Goal: Information Seeking & Learning: Learn about a topic

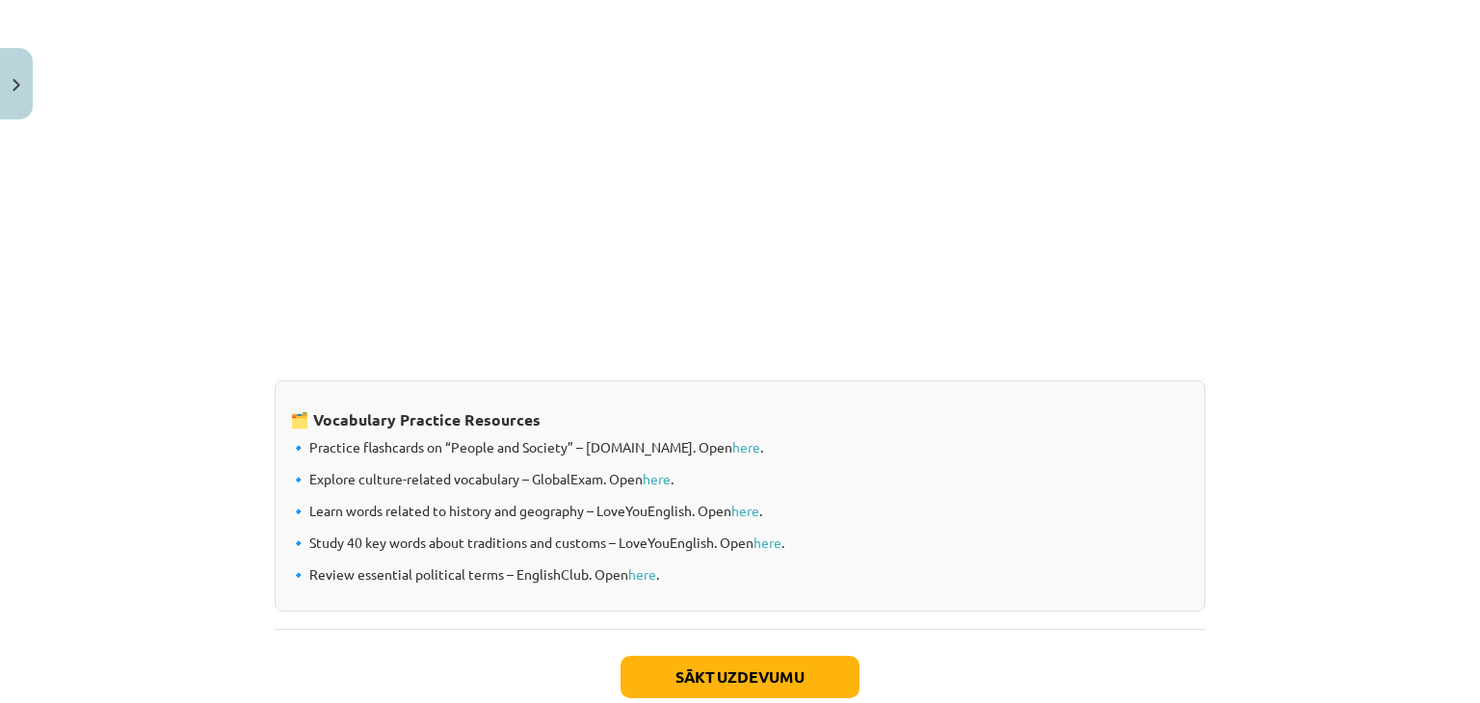
scroll to position [1569, 0]
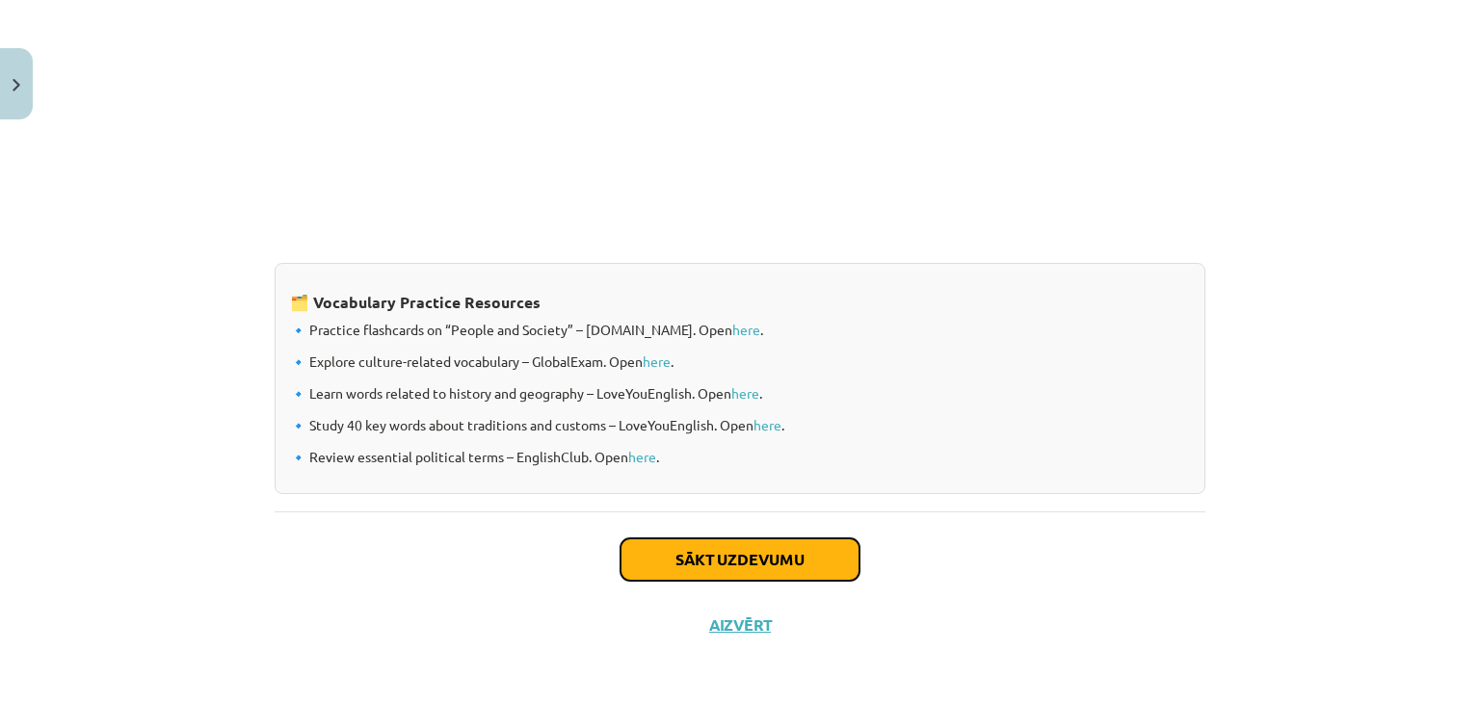
click at [696, 544] on button "Sākt uzdevumu" at bounding box center [739, 559] width 239 height 42
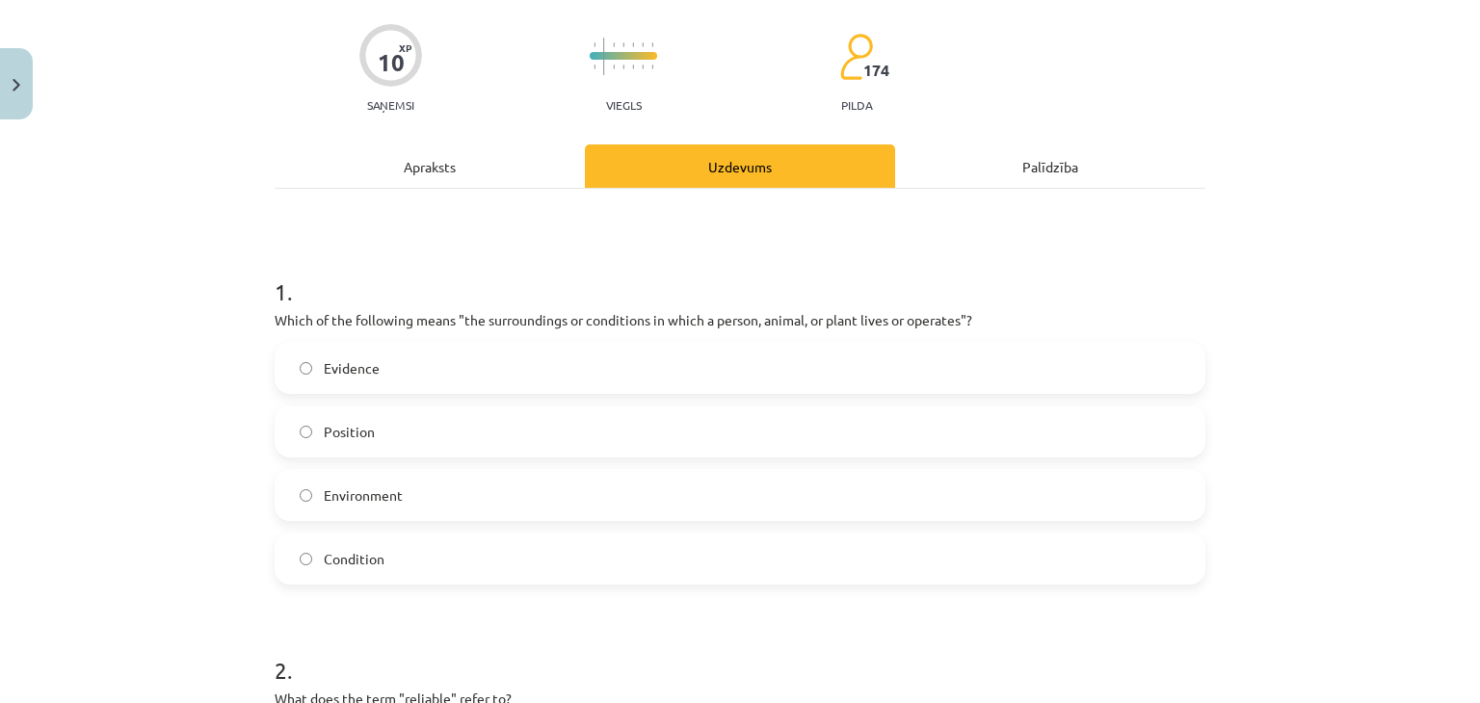
scroll to position [162, 0]
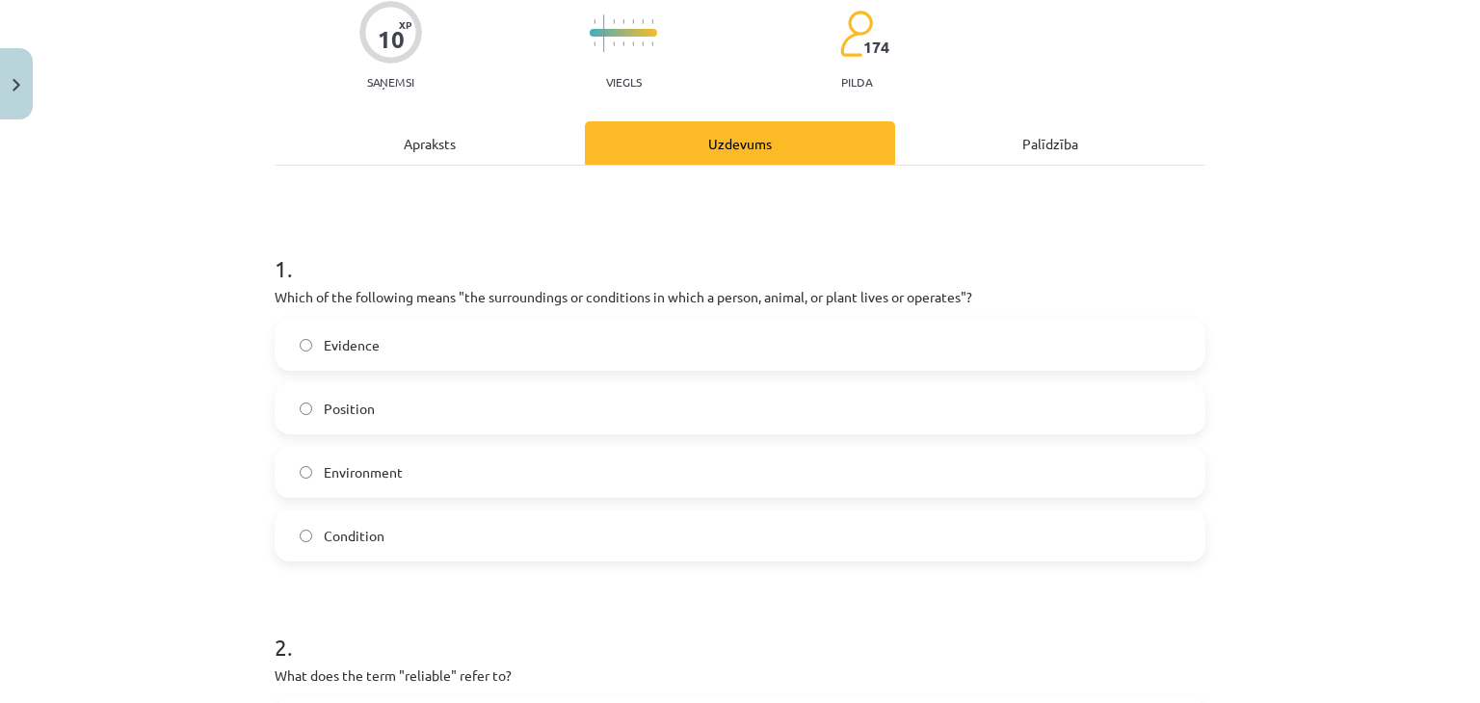
click at [664, 464] on label "Environment" at bounding box center [739, 472] width 927 height 48
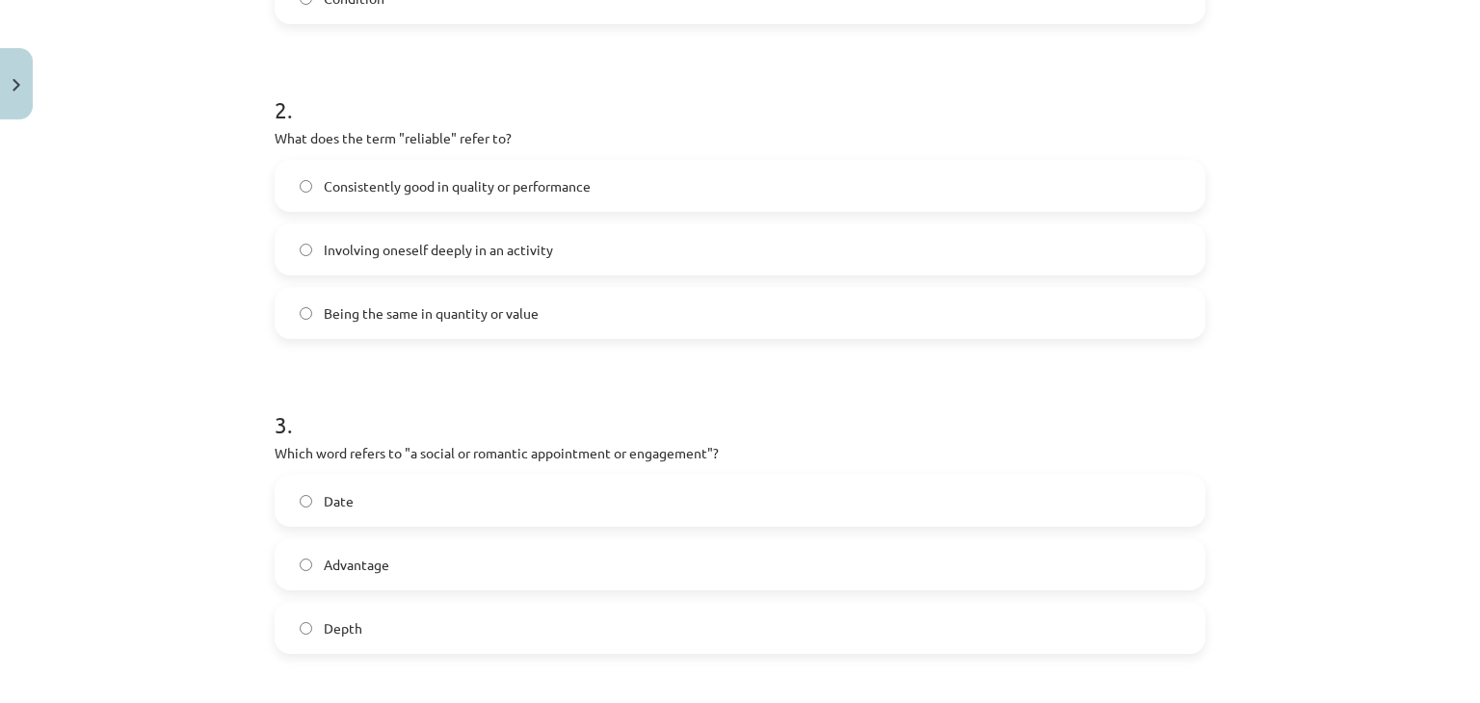
scroll to position [686, 0]
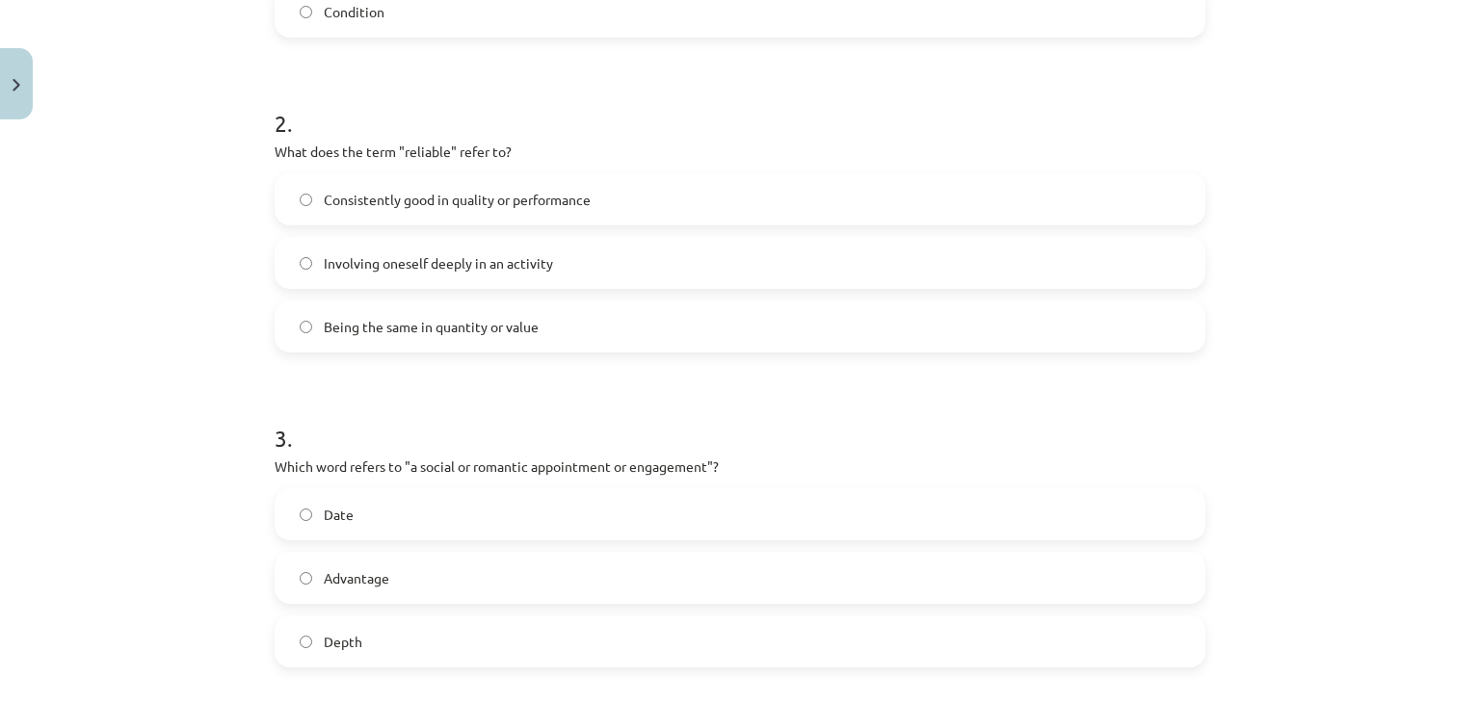
click at [652, 195] on label "Consistently good in quality or performance" at bounding box center [739, 199] width 927 height 48
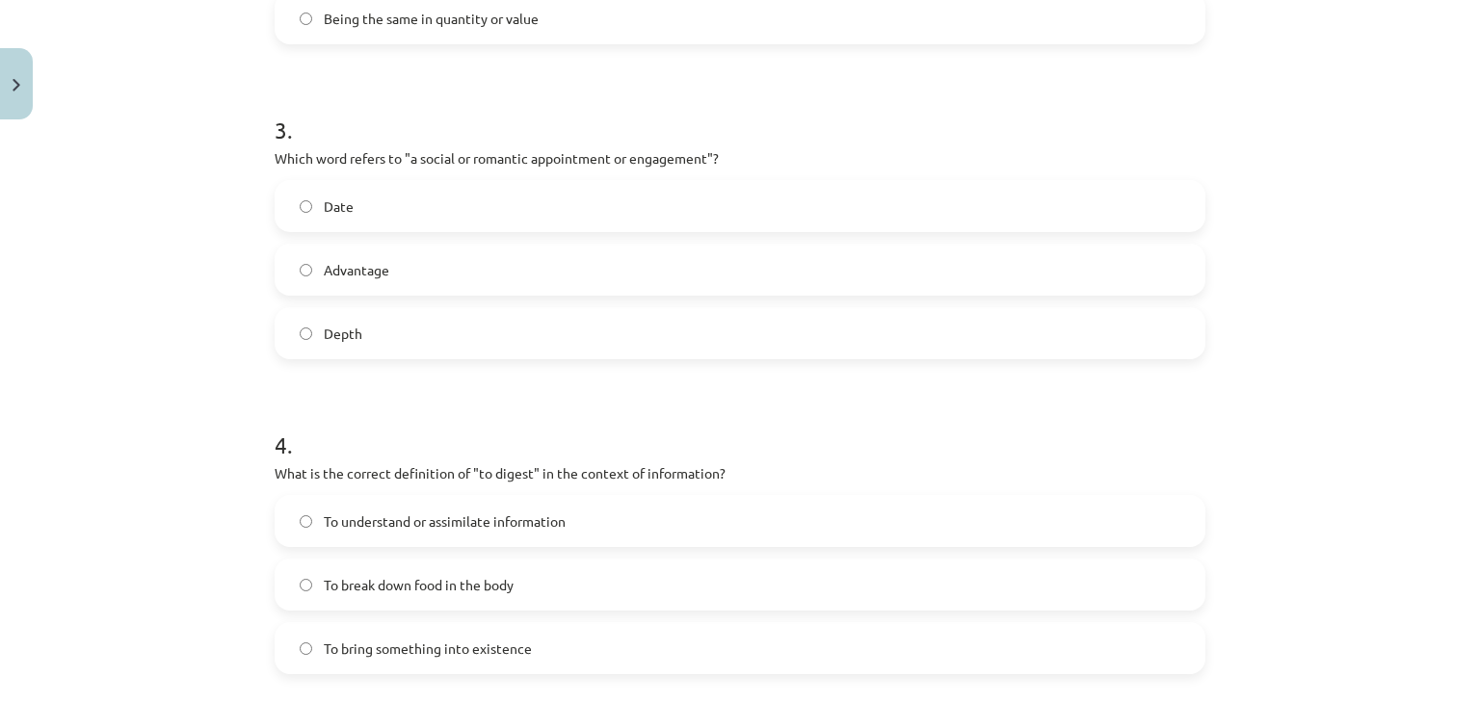
scroll to position [1002, 0]
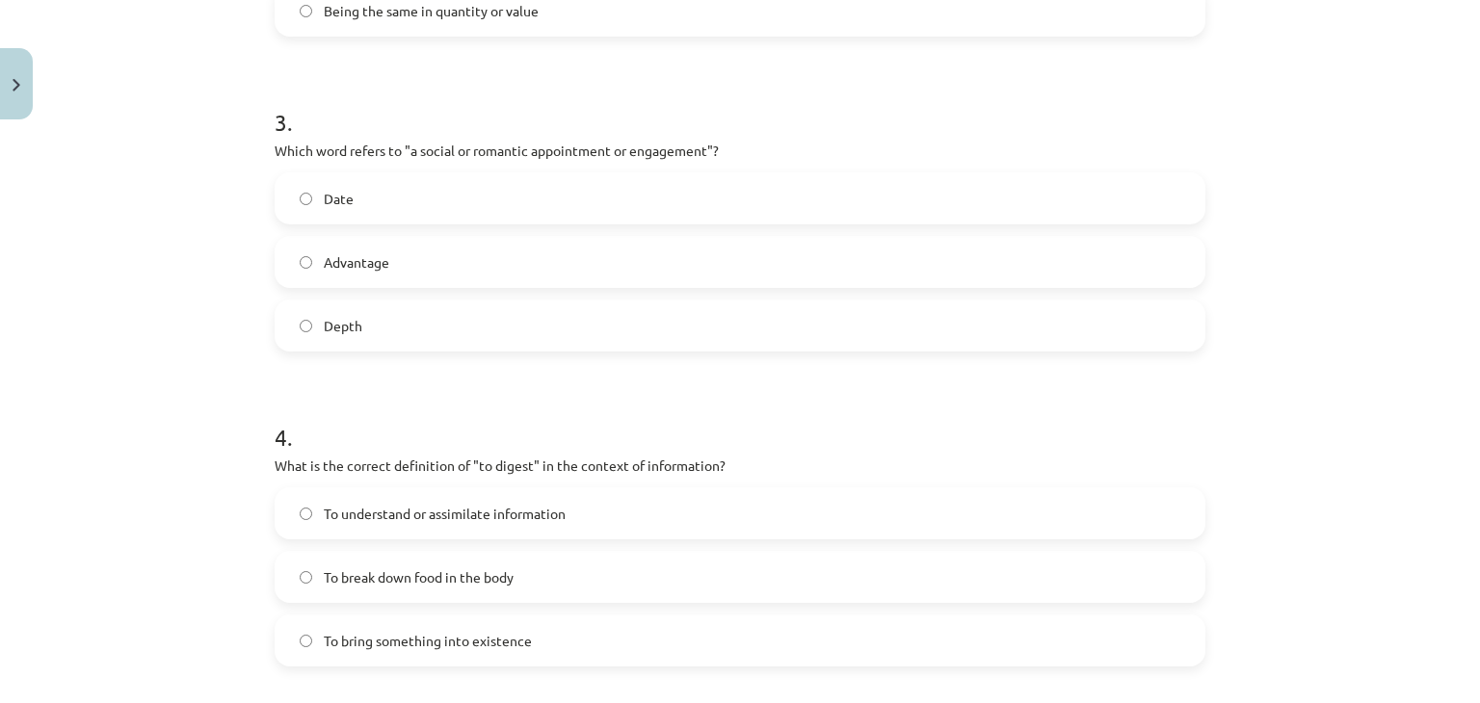
click at [758, 186] on label "Date" at bounding box center [739, 198] width 927 height 48
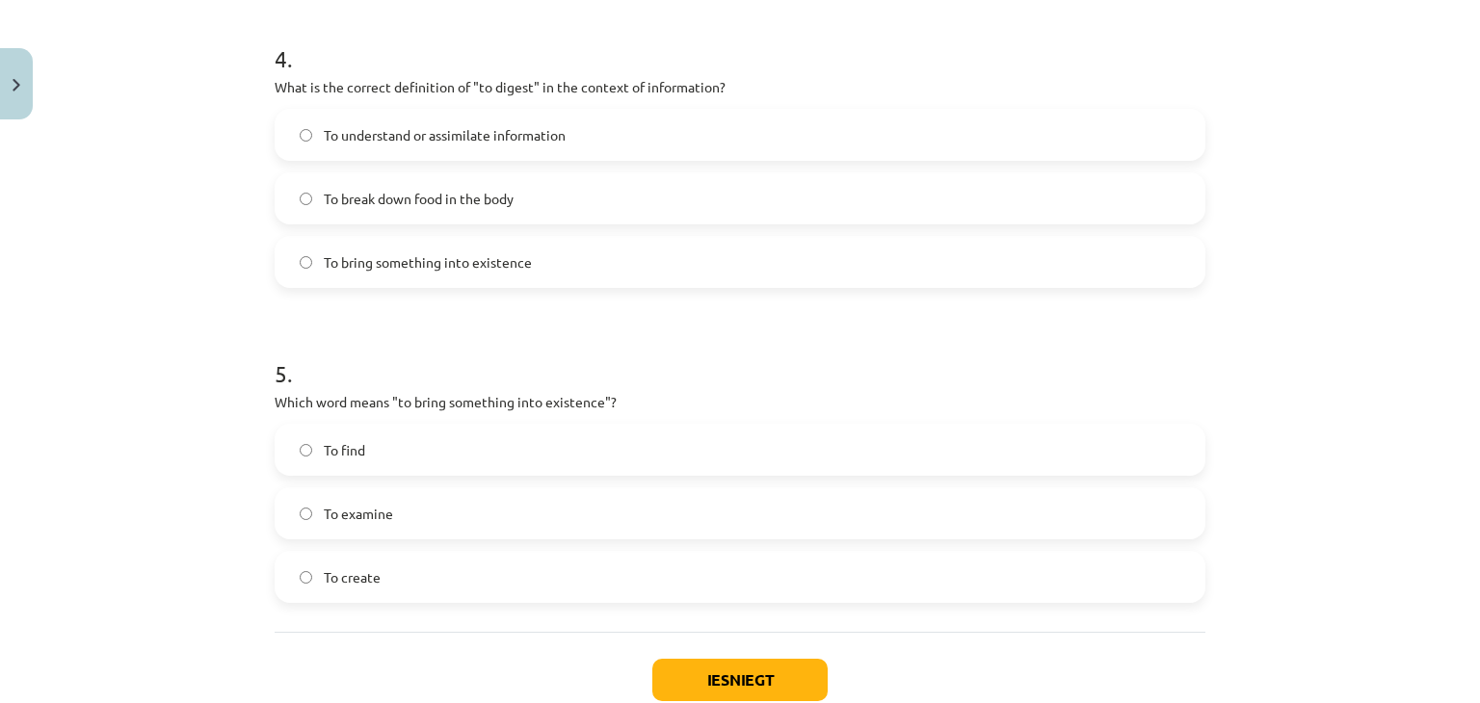
scroll to position [1391, 0]
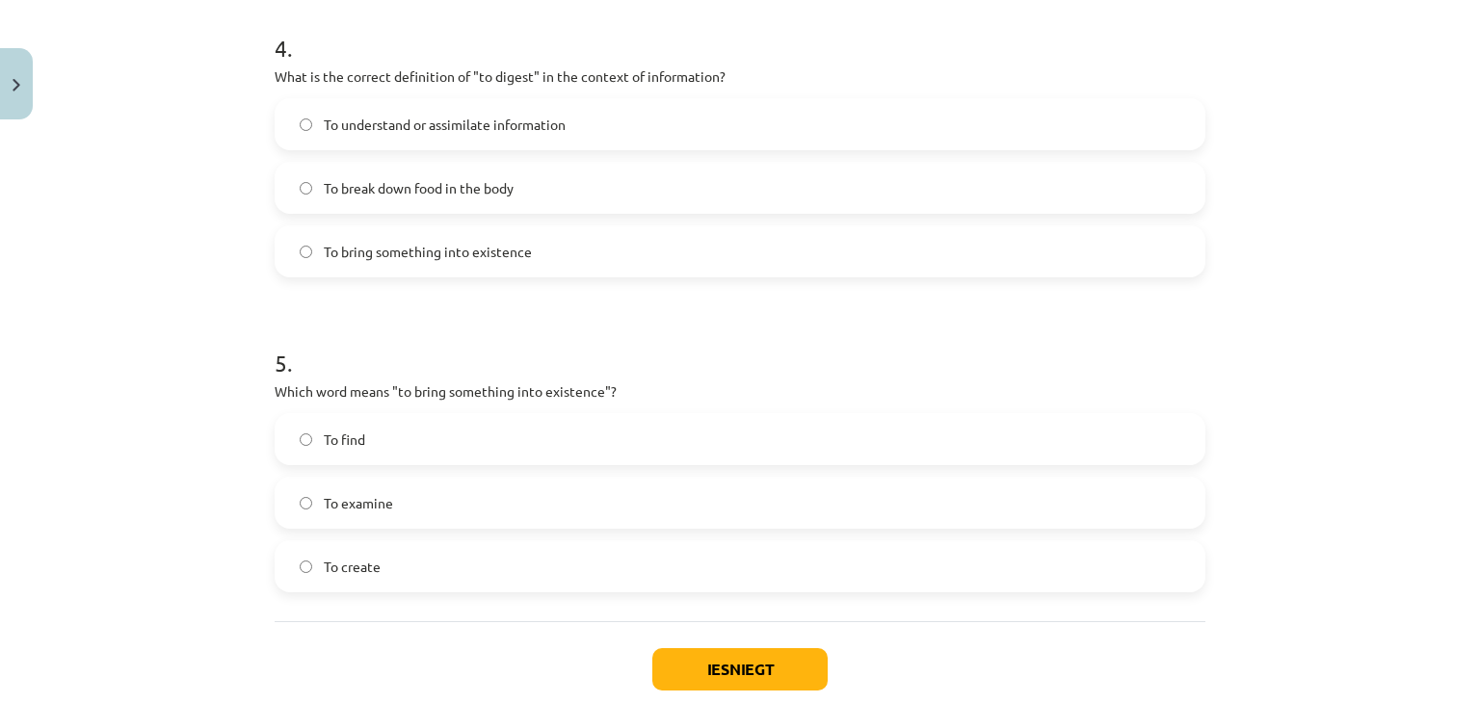
click at [612, 186] on label "To break down food in the body" at bounding box center [739, 188] width 927 height 48
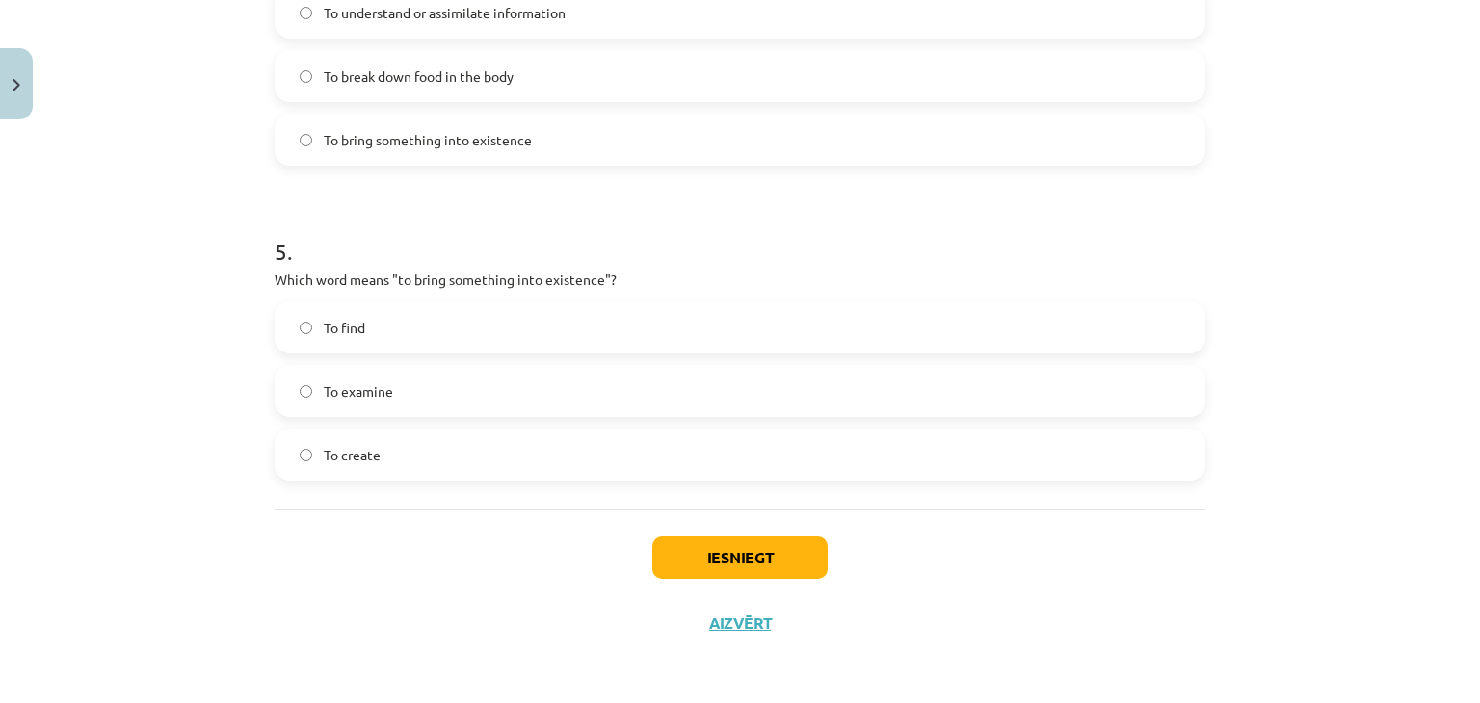
scroll to position [1503, 0]
click at [1129, 447] on label "To create" at bounding box center [739, 455] width 927 height 48
click at [747, 538] on button "Iesniegt" at bounding box center [739, 558] width 175 height 42
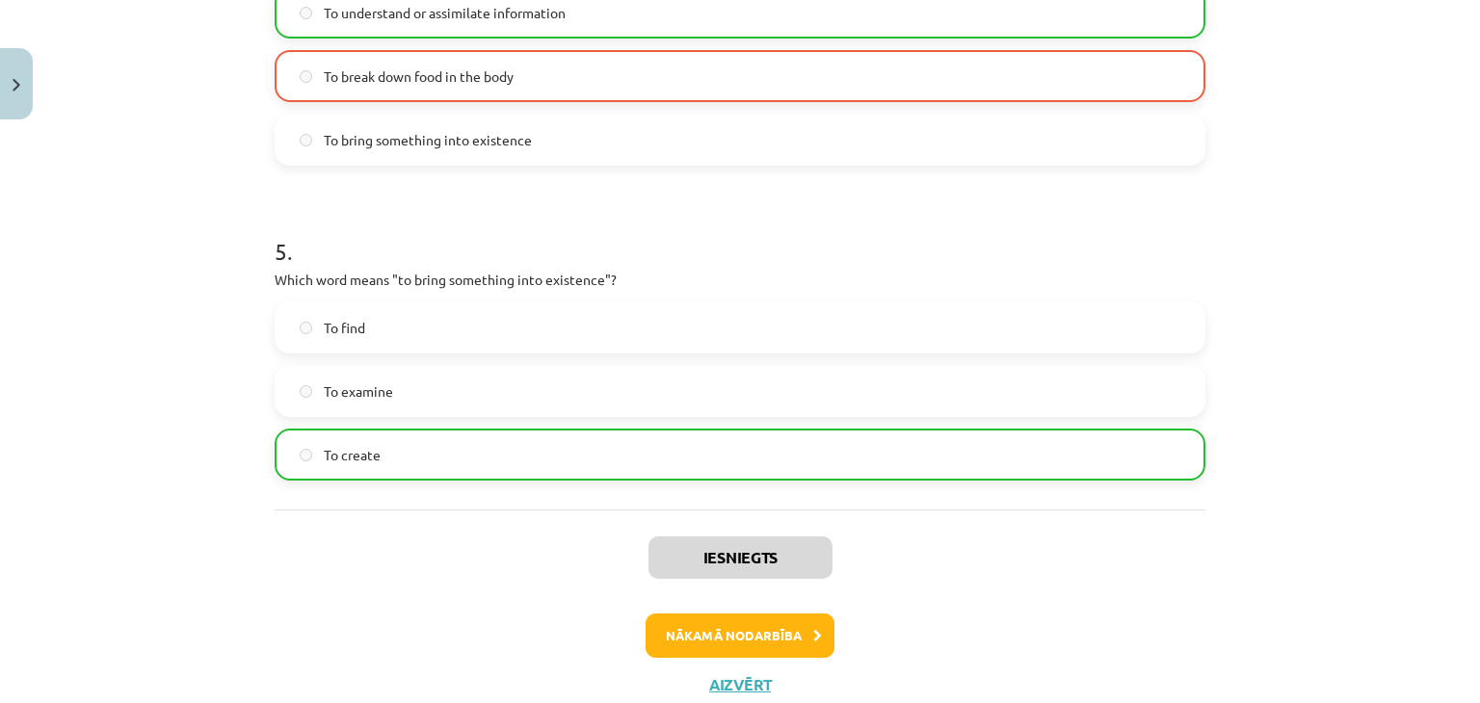
drag, startPoint x: 1461, startPoint y: 538, endPoint x: 1479, endPoint y: 554, distance: 23.2
click at [1479, 554] on div "Mācību tēma: Angļu valodas i - 11. klases 1. ieskaites mācību materiāls #8 🔤 To…" at bounding box center [740, 351] width 1480 height 703
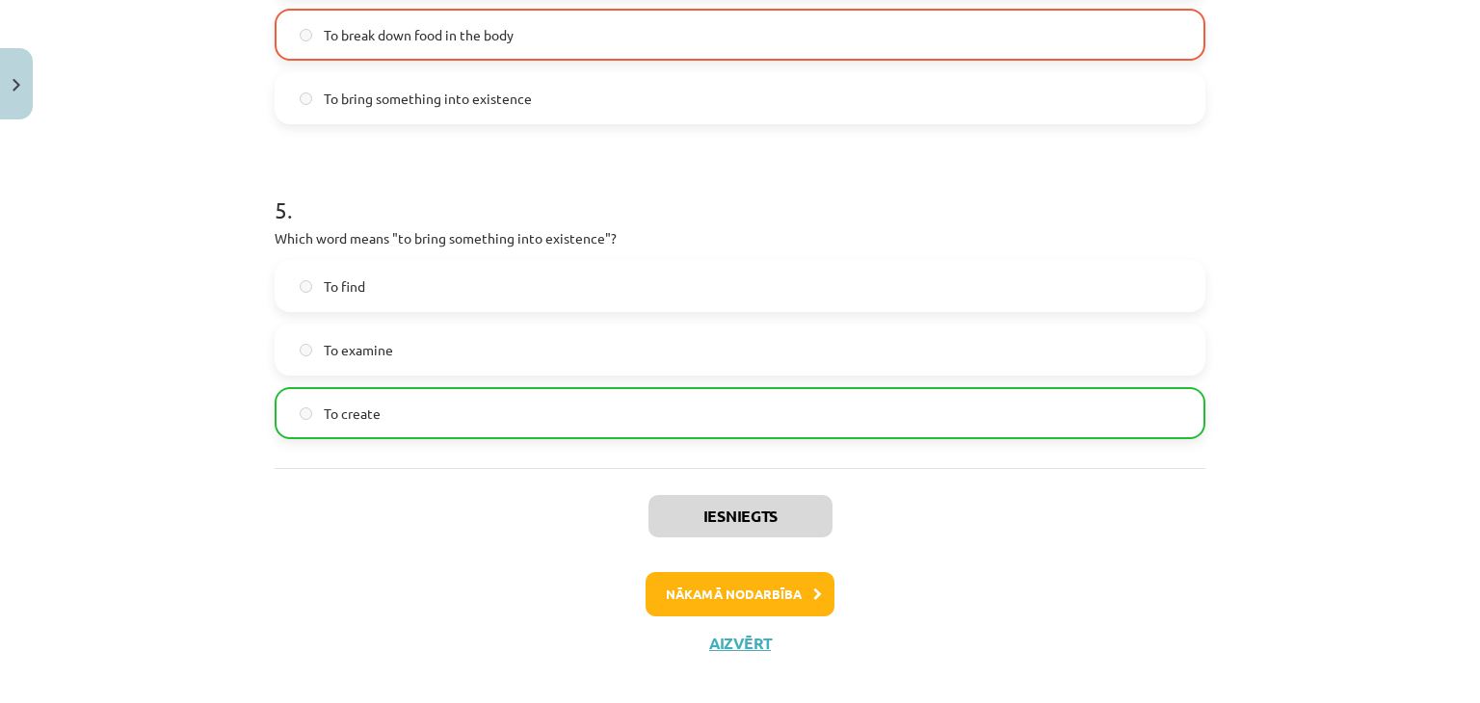
scroll to position [1564, 0]
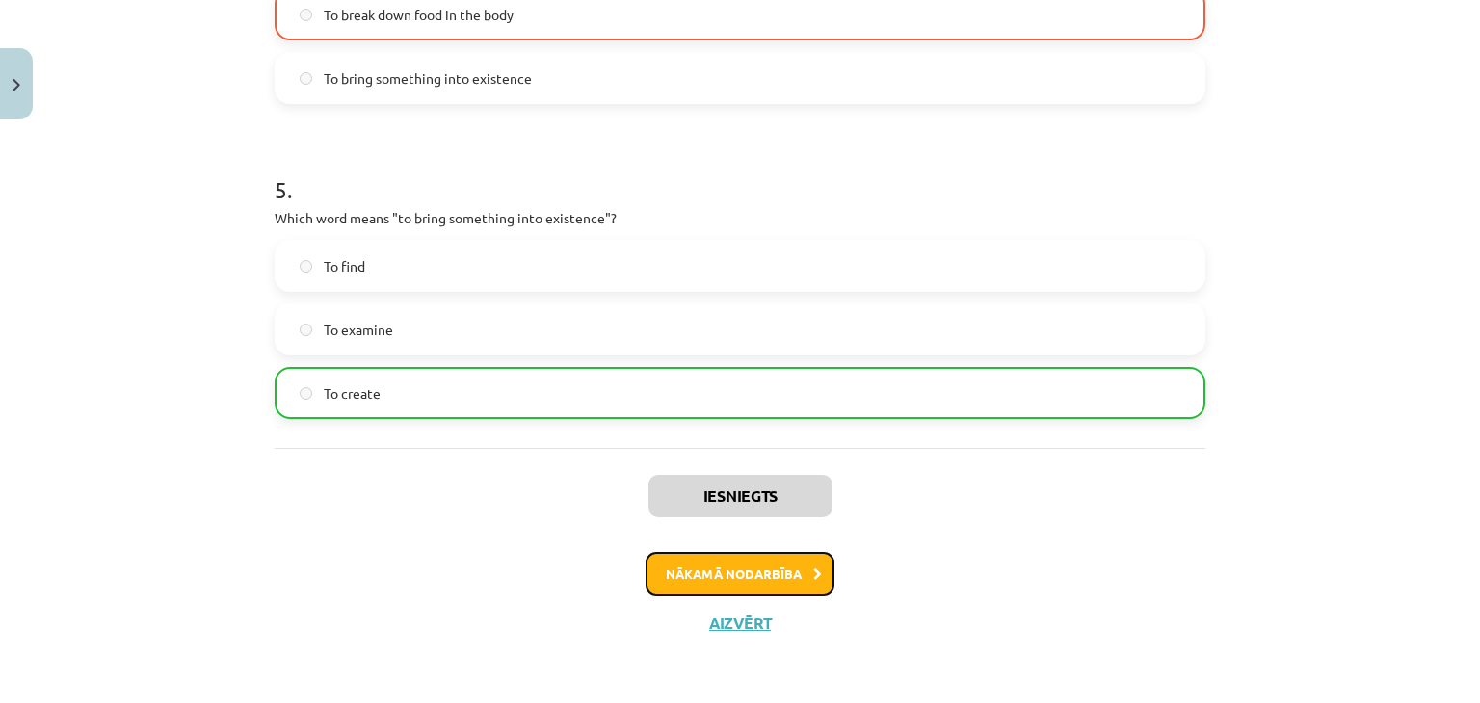
click at [753, 575] on button "Nākamā nodarbība" at bounding box center [739, 574] width 189 height 44
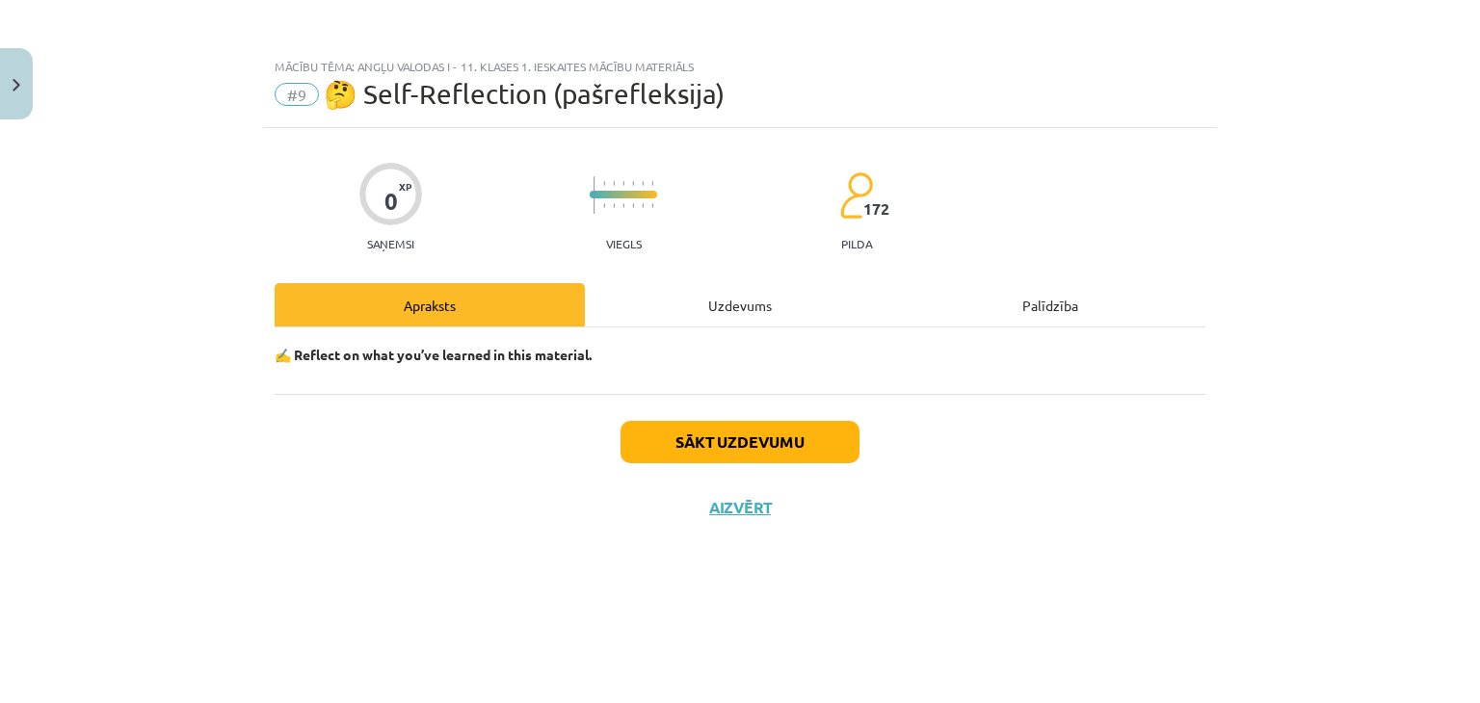
scroll to position [0, 0]
drag, startPoint x: 1479, startPoint y: 399, endPoint x: 1479, endPoint y: 359, distance: 39.5
click at [1479, 359] on div "Mācību tēma: Angļu valodas i - 11. klases 1. ieskaites mācību materiāls #9 🤔 Se…" at bounding box center [740, 351] width 1480 height 703
click at [796, 69] on div "Mācību tēma: Angļu valodas i - 11. klases 1. ieskaites mācību materiāls" at bounding box center [740, 66] width 931 height 13
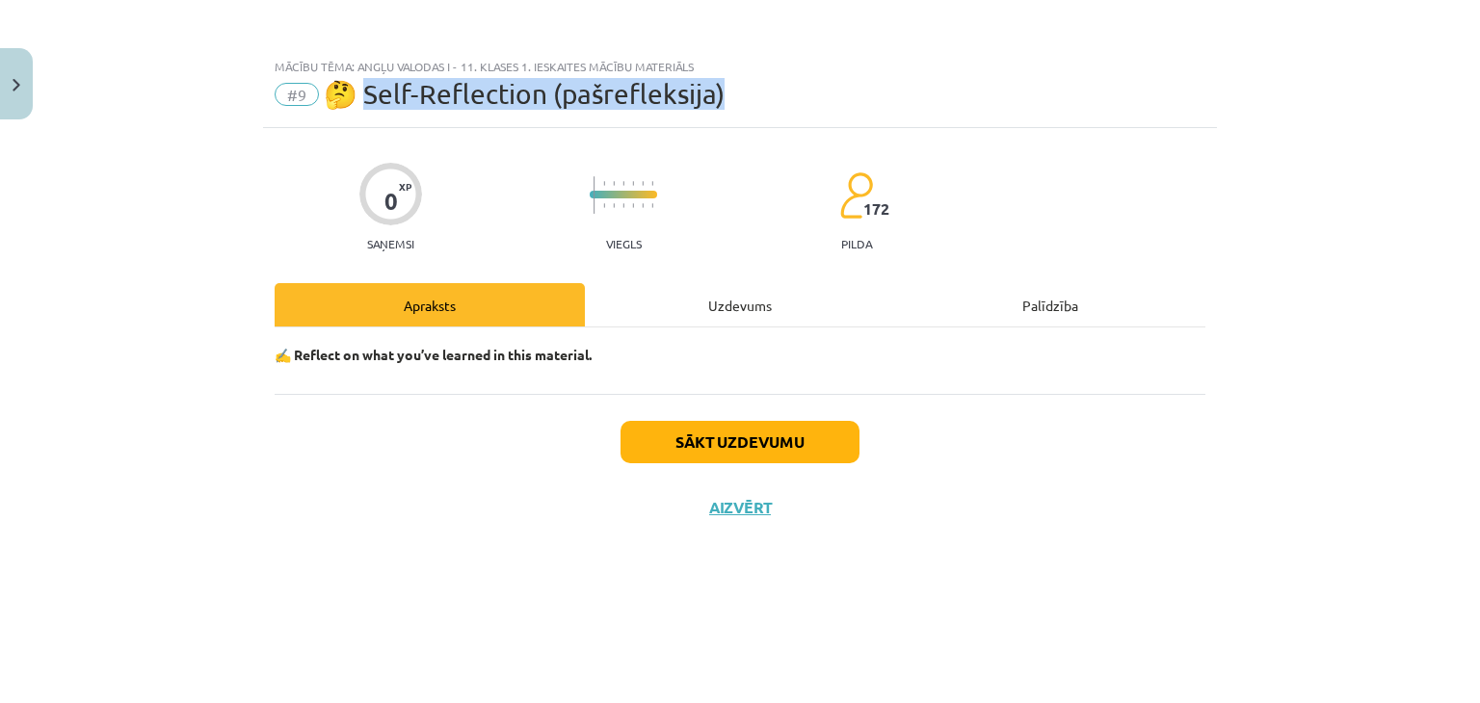
drag, startPoint x: 366, startPoint y: 97, endPoint x: 791, endPoint y: 113, distance: 425.1
click at [791, 113] on div "Mācību tēma: Angļu valodas i - 11. klases 1. ieskaites mācību materiāls #9 🤔 Se…" at bounding box center [740, 88] width 954 height 80
copy span "elf-Reflection (pašrefleksija)"
